Goal: Find specific page/section: Find specific page/section

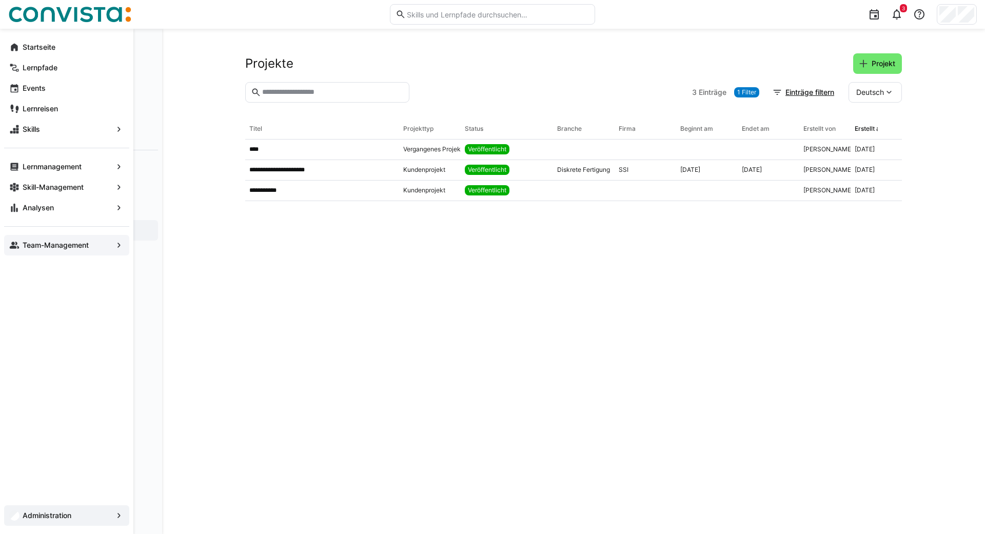
click at [0, 0] on app-navigation-label "Team-Management" at bounding box center [0, 0] width 0 height 0
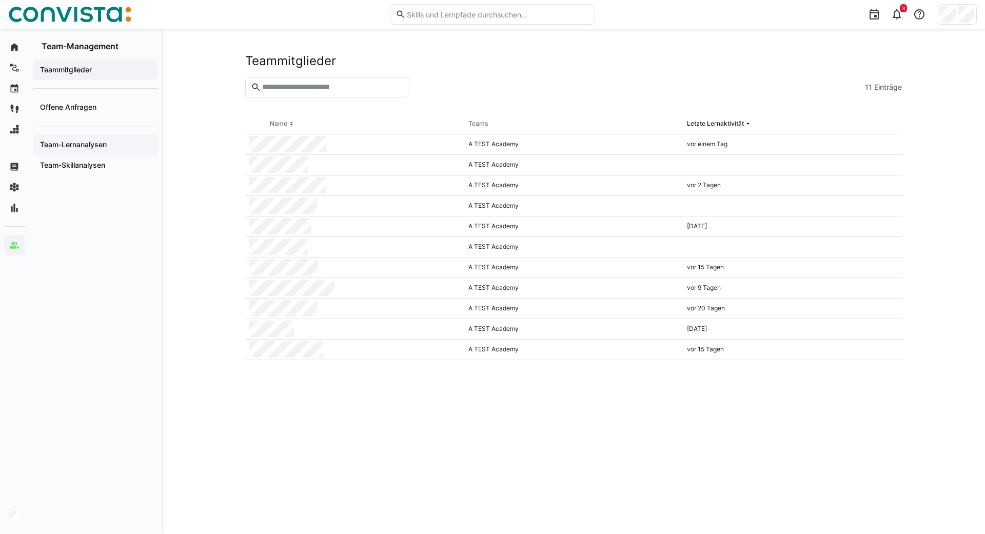
click at [60, 139] on div "Team-Lernanalysen" at bounding box center [95, 144] width 125 height 21
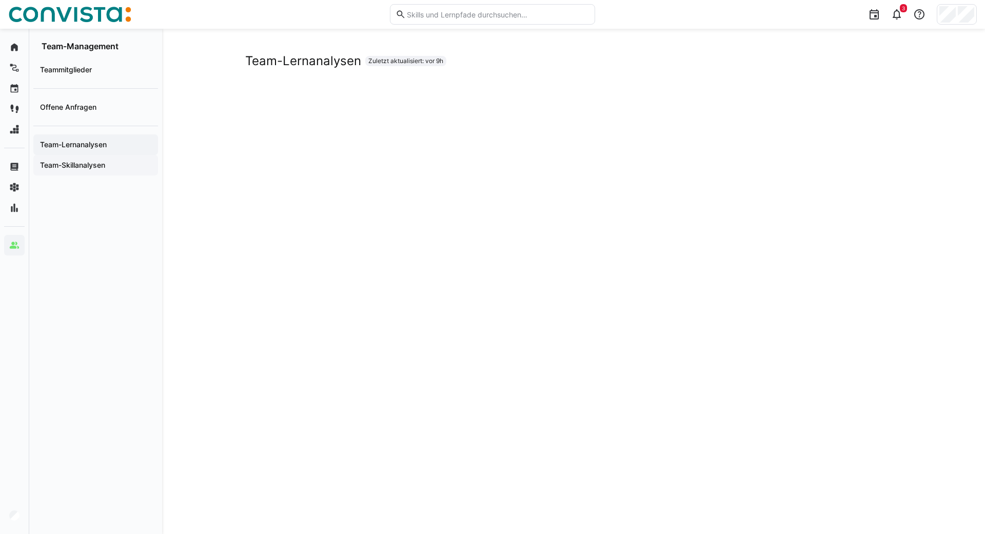
click at [0, 0] on app-navigation-label "Team-Skillanalysen" at bounding box center [0, 0] width 0 height 0
